Goal: Complete application form

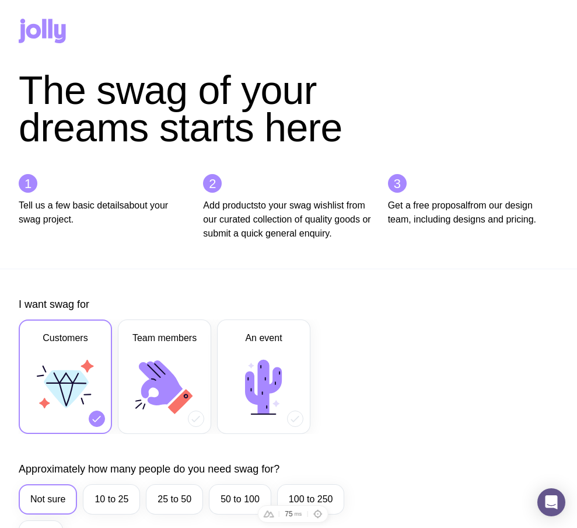
scroll to position [688, 0]
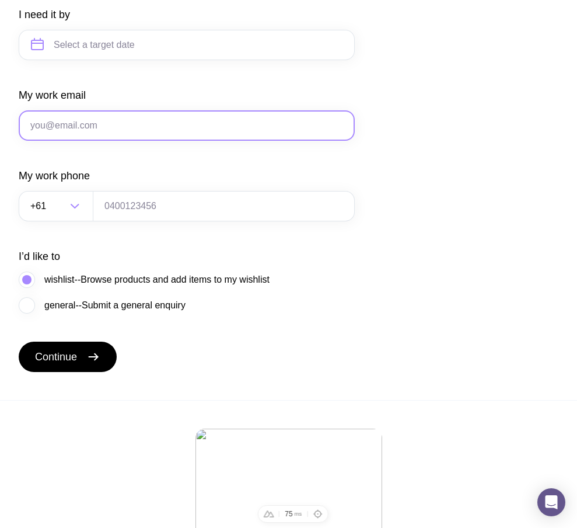
click at [153, 138] on input "My work email" at bounding box center [187, 125] width 336 height 30
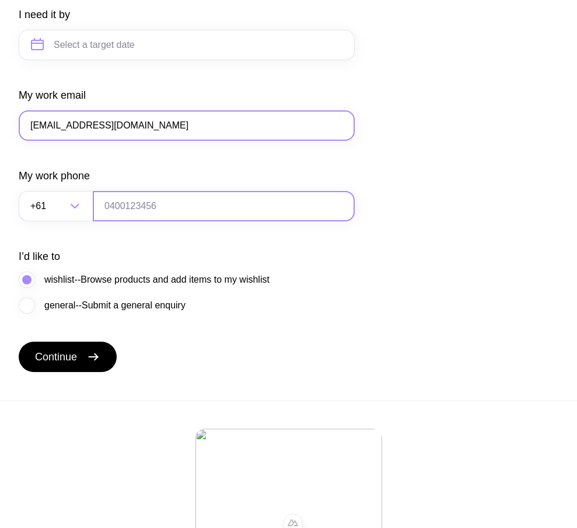
type input "ta1@gmail.com"
click at [115, 215] on input "tel" at bounding box center [224, 206] width 262 height 30
type input "0664130449"
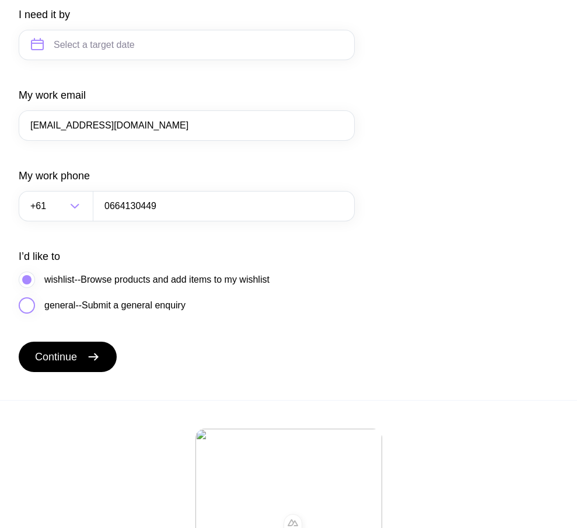
click at [74, 312] on span "general--Submit a general enquiry" at bounding box center [114, 305] width 141 height 14
click at [0, 0] on input "general--Submit a general enquiry" at bounding box center [0, 0] width 0 height 0
click at [71, 364] on span "Continue" at bounding box center [56, 357] width 42 height 14
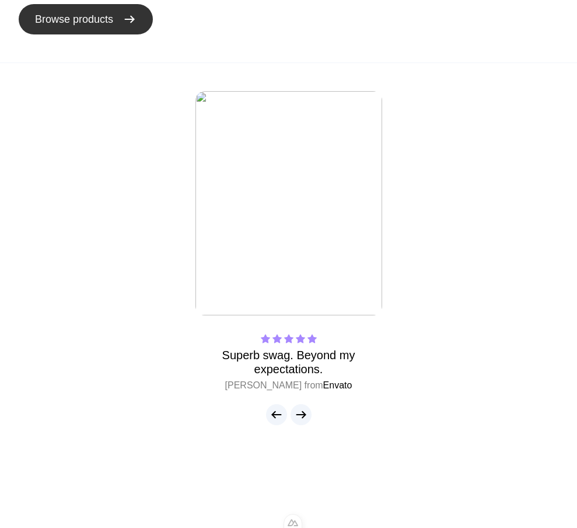
click at [94, 18] on span "Browse products" at bounding box center [74, 19] width 78 height 14
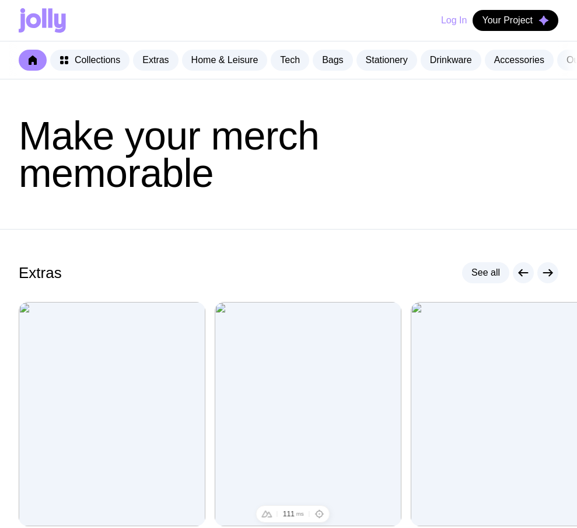
click at [455, 19] on button "Log In" at bounding box center [454, 20] width 26 height 21
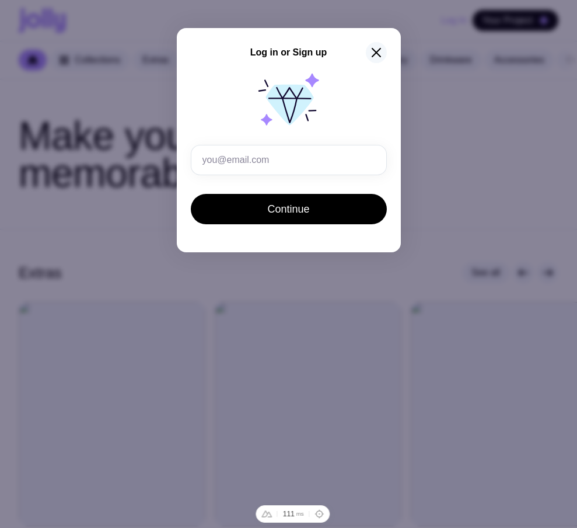
click at [378, 53] on icon "button" at bounding box center [376, 53] width 14 height 14
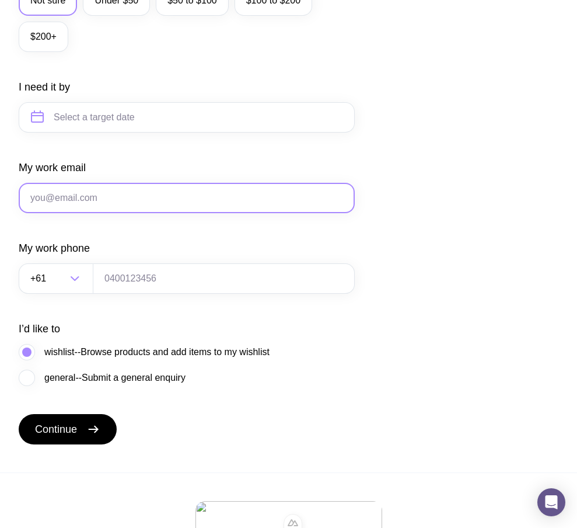
scroll to position [626, 0]
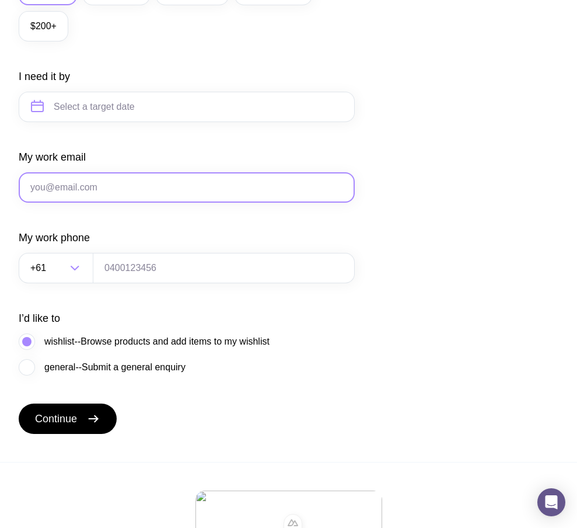
click at [190, 195] on input "My work email" at bounding box center [187, 187] width 336 height 30
type input "t"
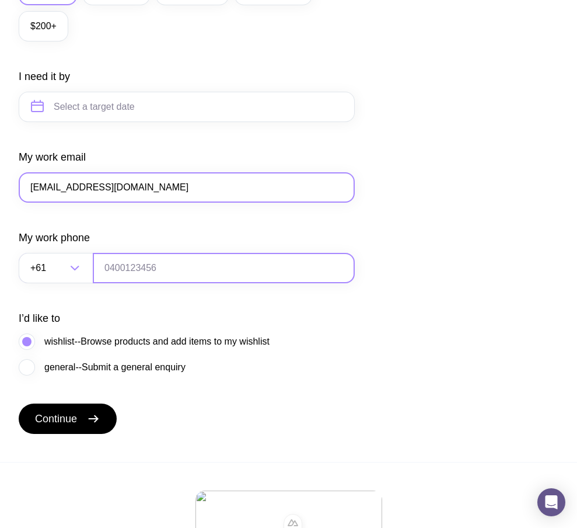
type input "[EMAIL_ADDRESS][DOMAIN_NAME]"
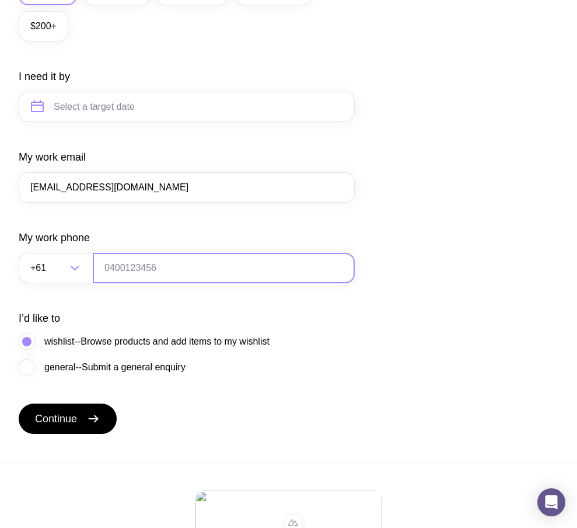
click at [177, 281] on input "tel" at bounding box center [224, 268] width 262 height 30
type input "0664130449"
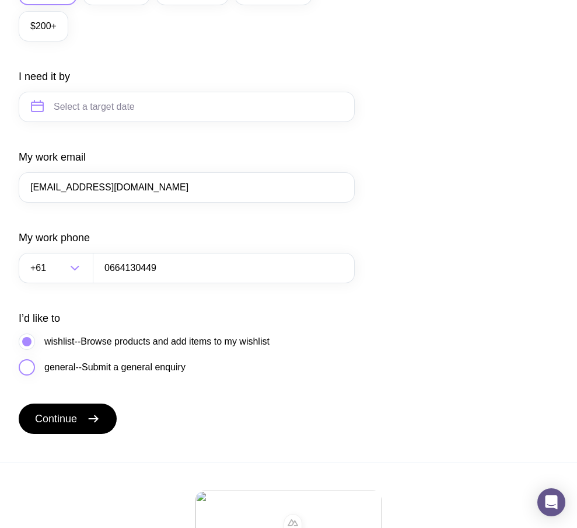
click at [55, 374] on span "general--Submit a general enquiry" at bounding box center [114, 367] width 141 height 14
click at [0, 0] on input "general--Submit a general enquiry" at bounding box center [0, 0] width 0 height 0
click at [75, 426] on span "Continue" at bounding box center [56, 419] width 42 height 14
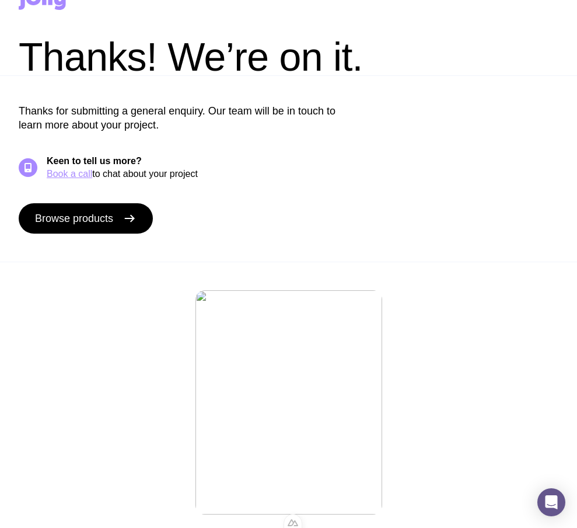
scroll to position [31, 0]
